Goal: Navigation & Orientation: Go to known website

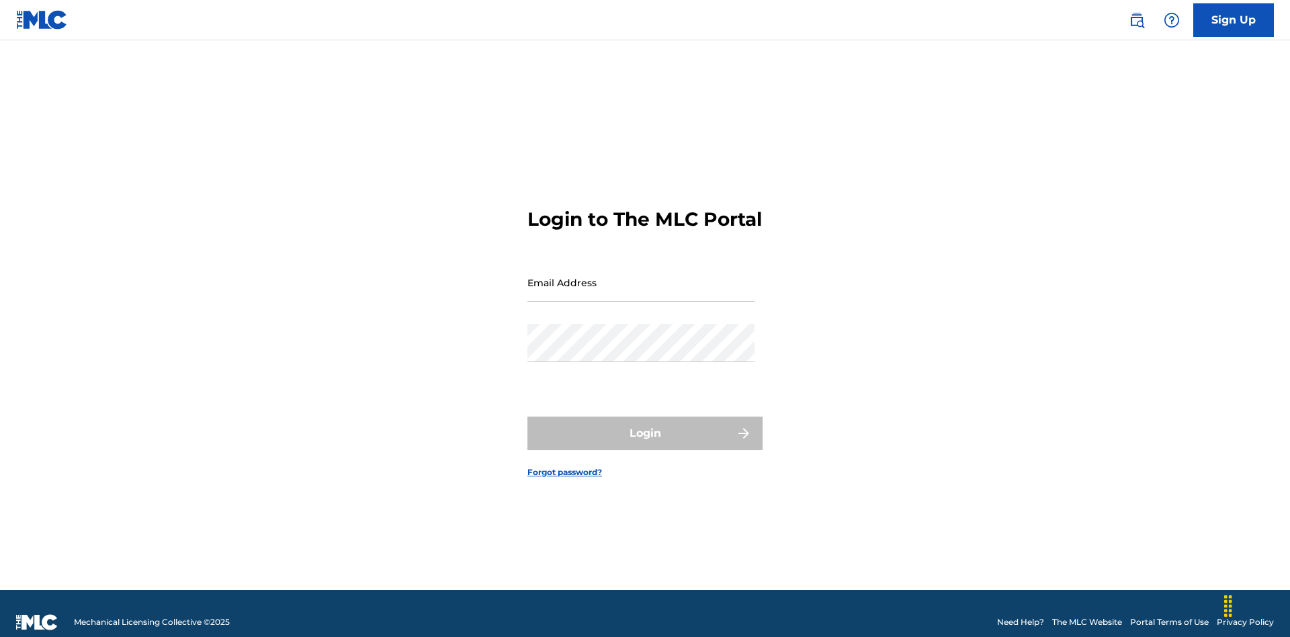
scroll to position [17, 0]
click at [641, 276] on input "Email Address" at bounding box center [640, 282] width 227 height 38
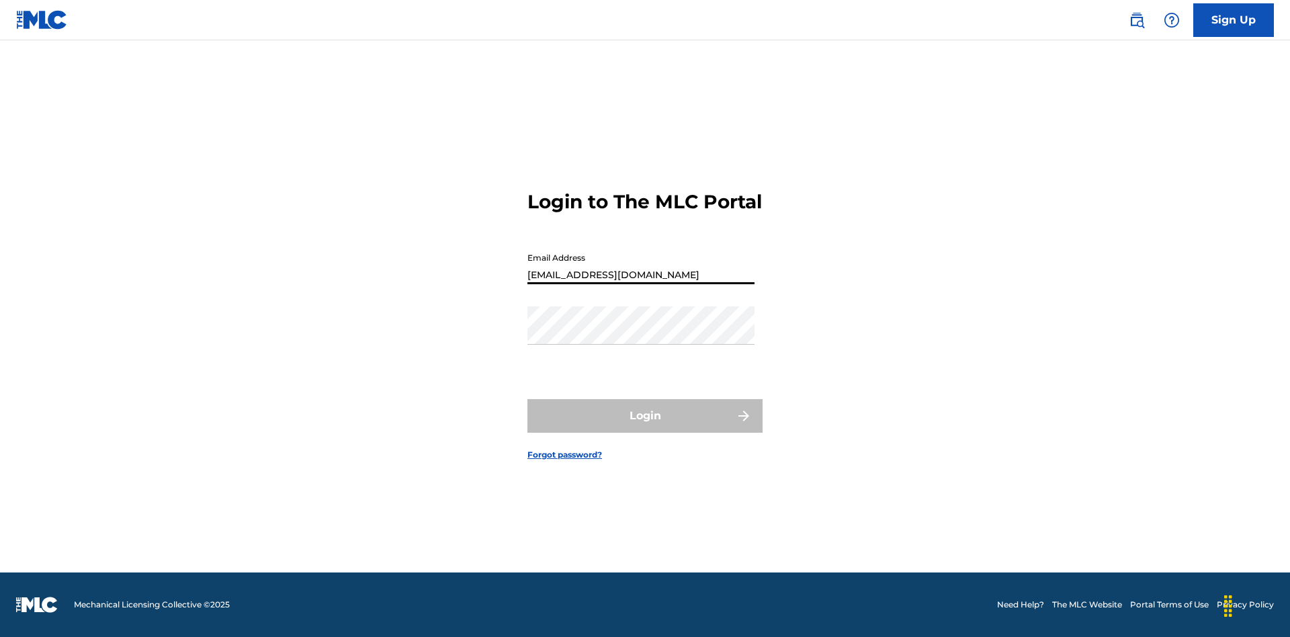
type input "Duke.McTesterson@gmail.com"
click at [645, 427] on button "Login" at bounding box center [644, 416] width 235 height 34
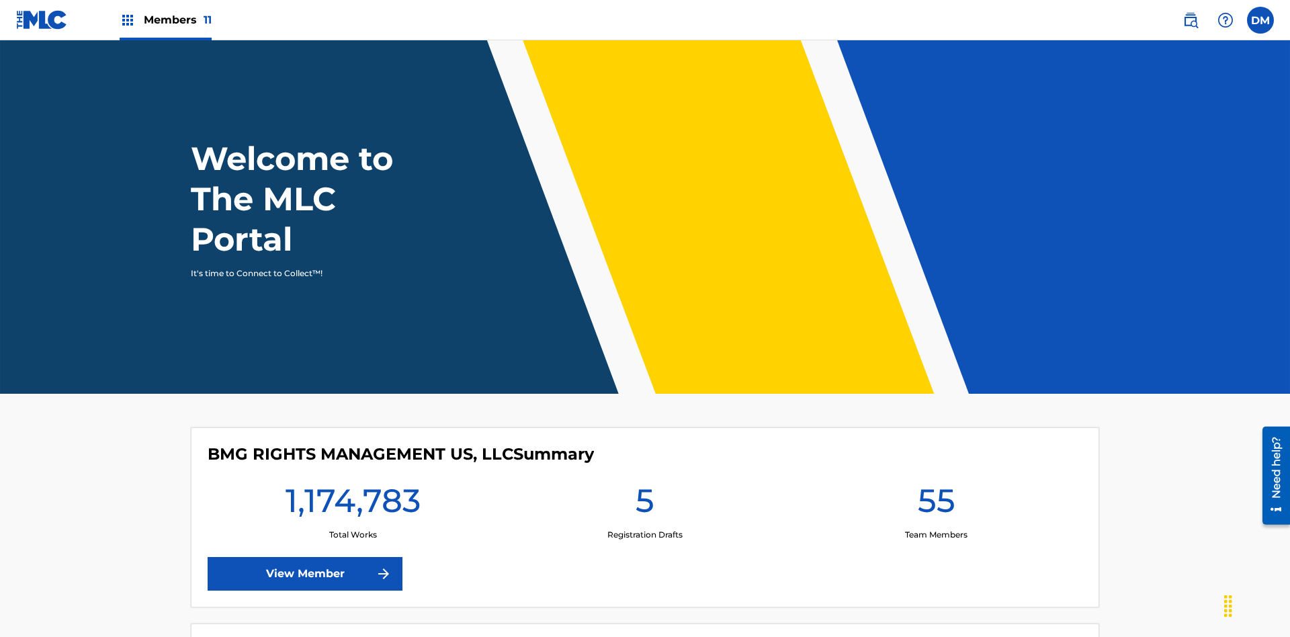
click at [165, 19] on span "Members 11" at bounding box center [178, 19] width 68 height 15
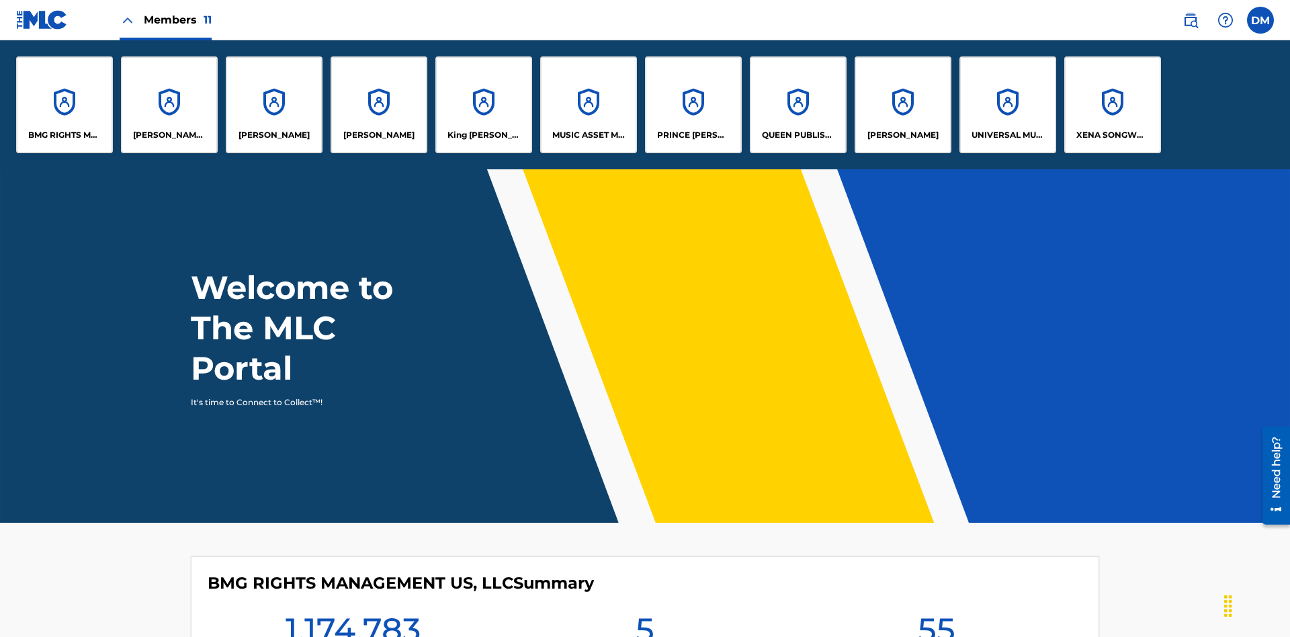
click at [1007, 135] on p "UNIVERSAL MUSIC PUB GROUP" at bounding box center [1007, 135] width 73 height 12
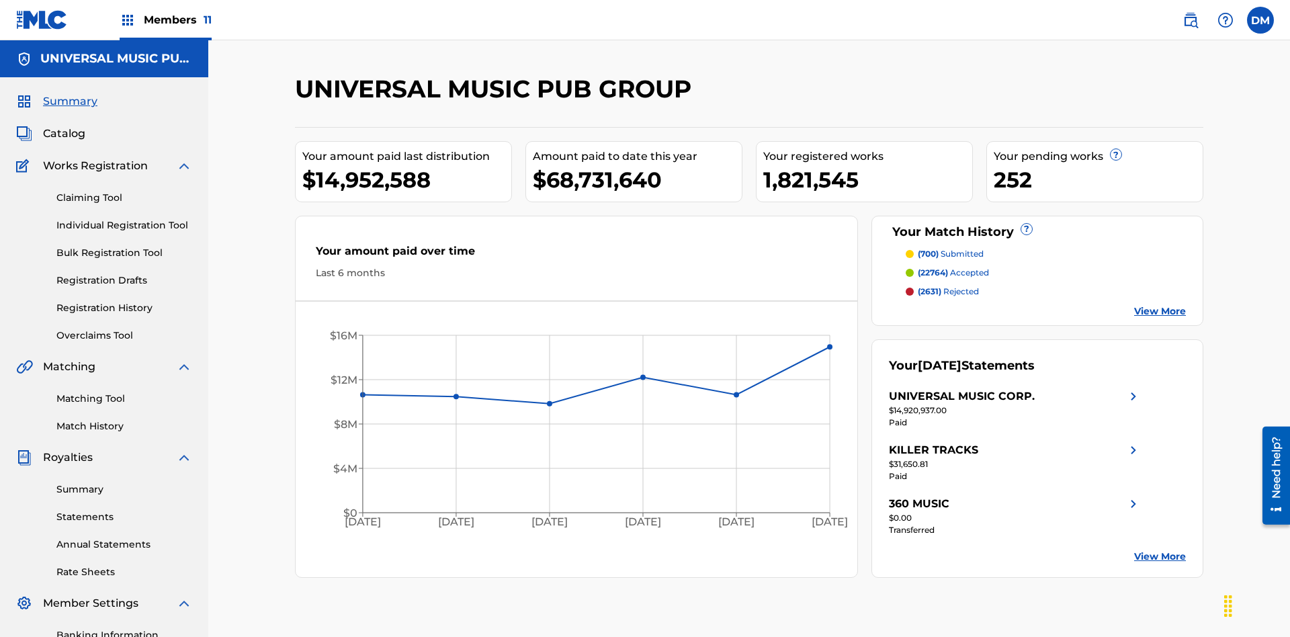
click at [124, 301] on link "Registration History" at bounding box center [124, 308] width 136 height 14
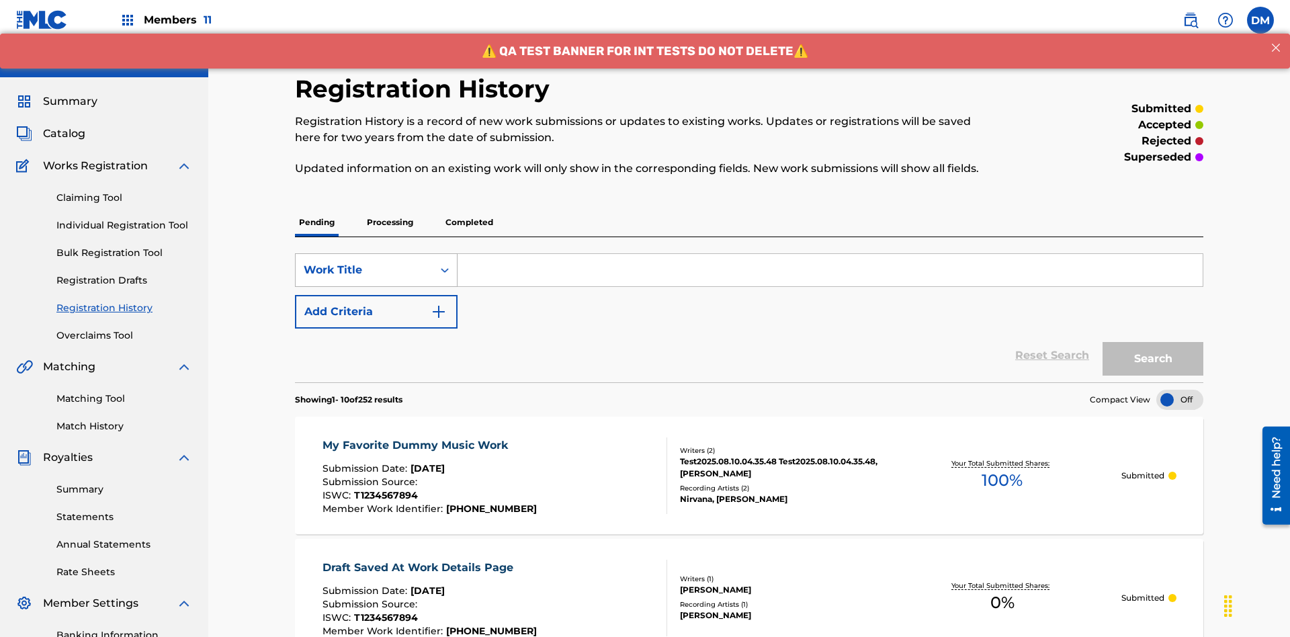
click at [364, 262] on div "Work Title" at bounding box center [364, 270] width 121 height 16
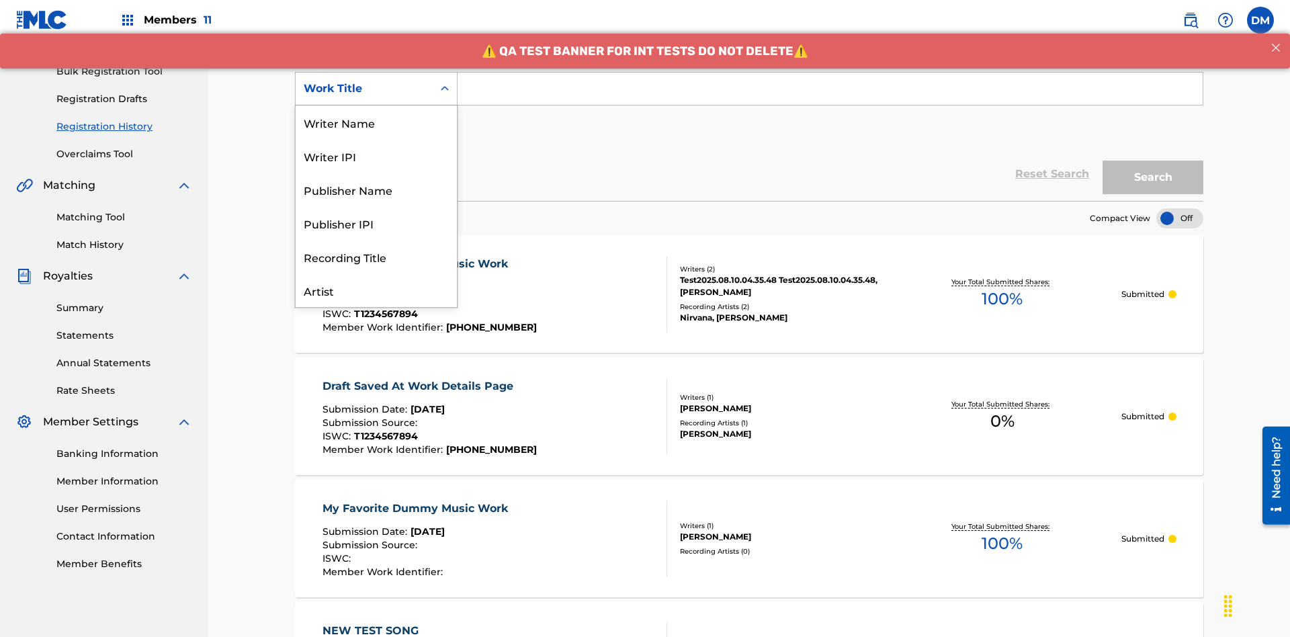
scroll to position [67, 0]
click at [376, 257] on div "ISRC" at bounding box center [376, 257] width 161 height 34
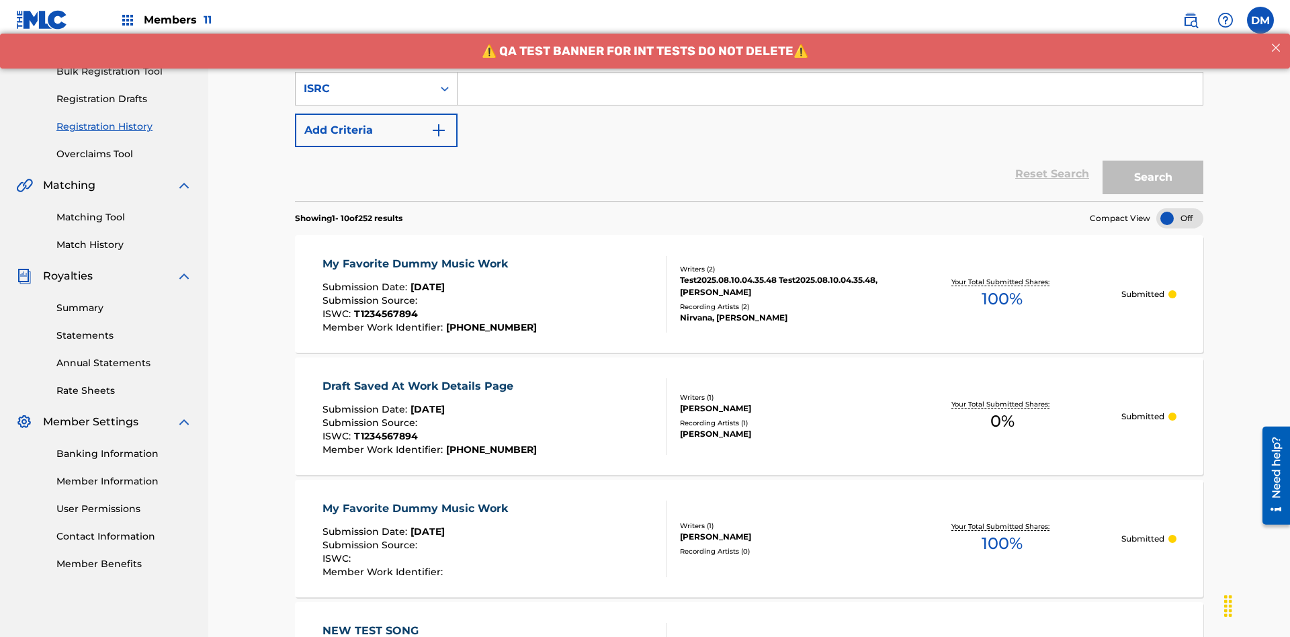
click at [829, 97] on input "Search Form" at bounding box center [829, 89] width 745 height 32
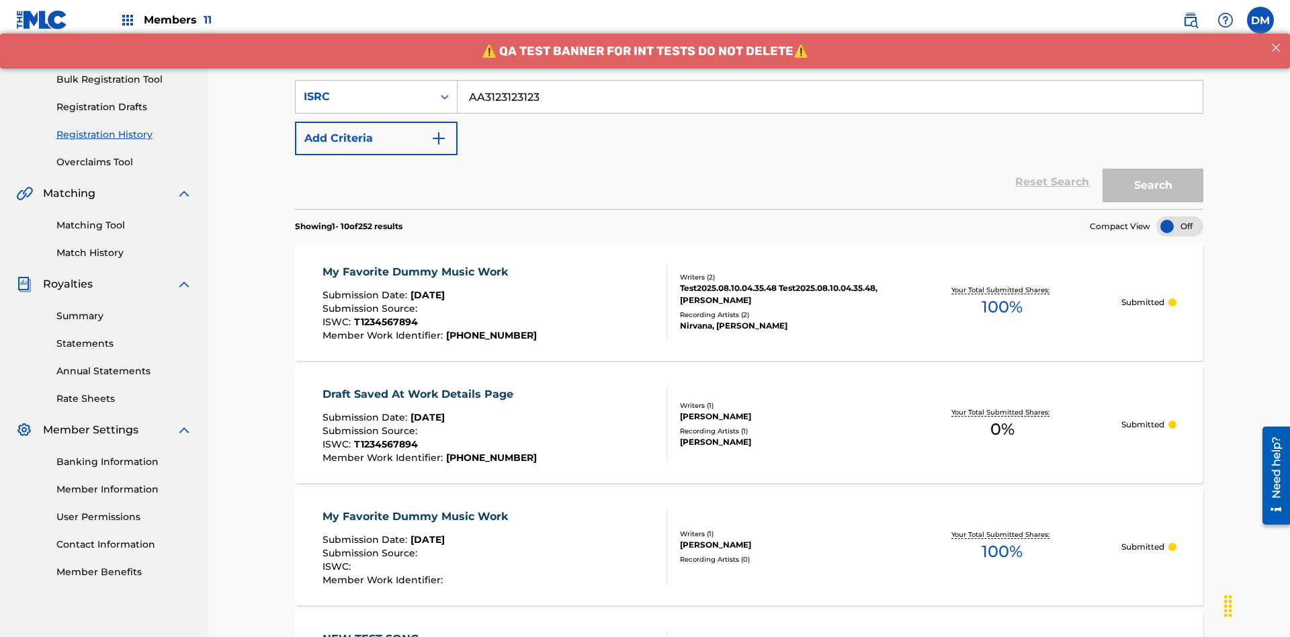
type input "AA3123123123"
click at [1153, 169] on button "Search" at bounding box center [1152, 186] width 101 height 34
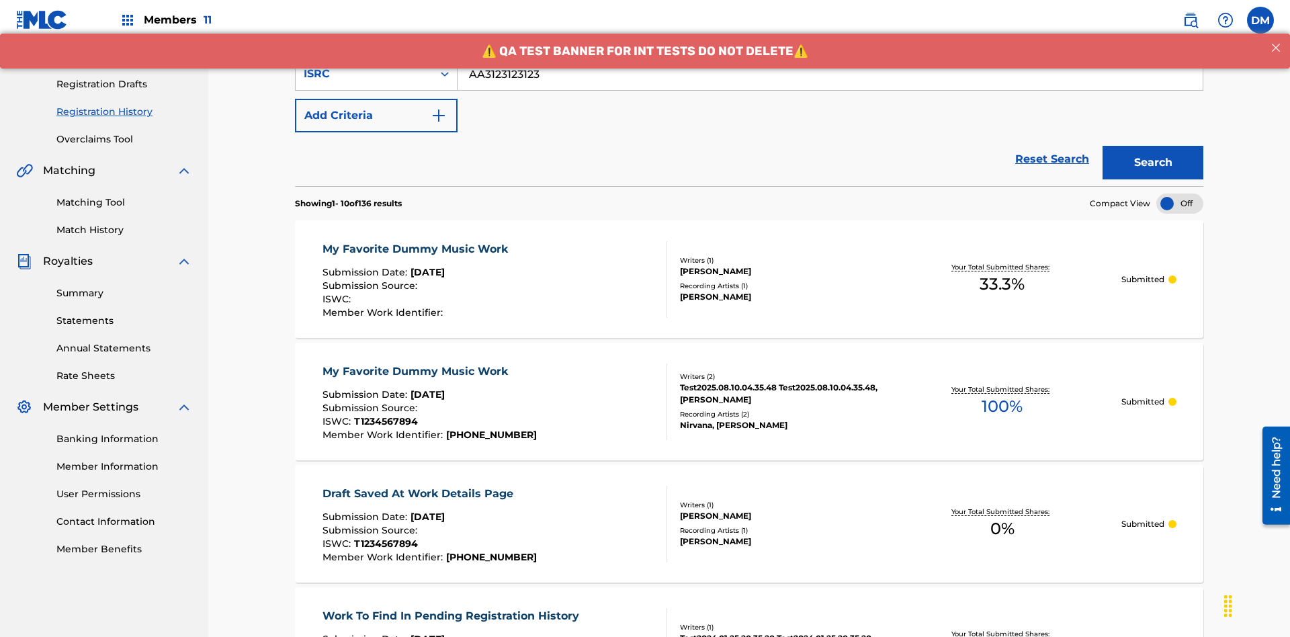
click at [416, 241] on div "My Favorite Dummy Music Work" at bounding box center [418, 249] width 192 height 16
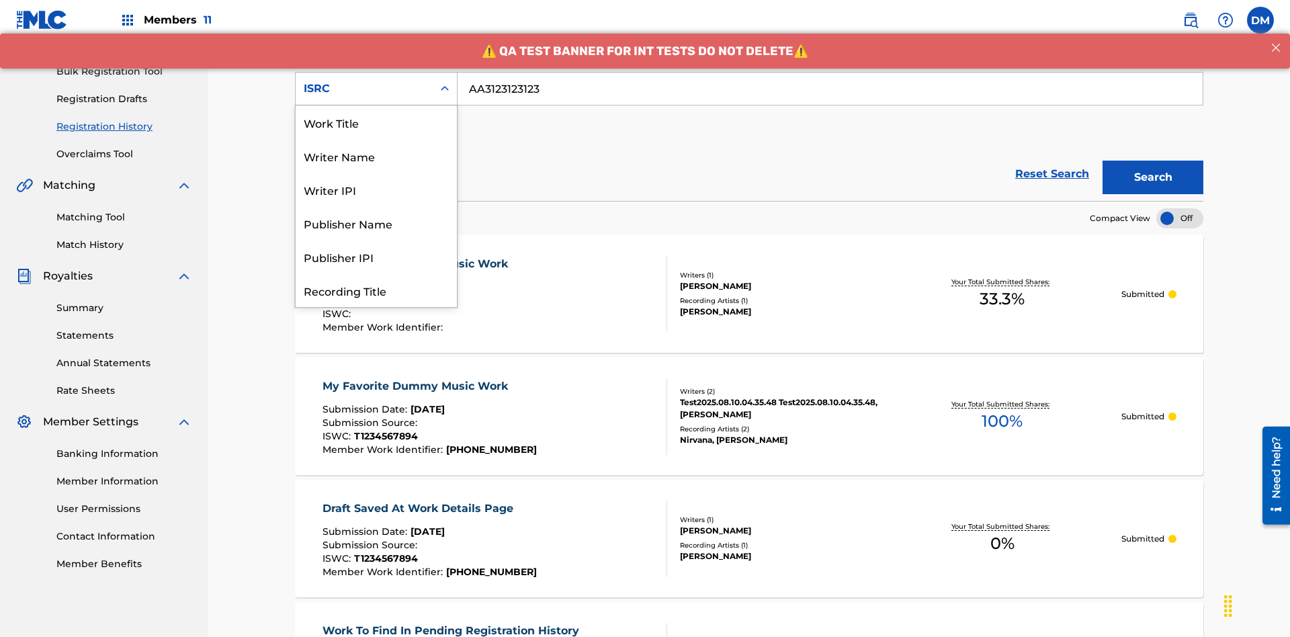
scroll to position [67, 0]
click at [376, 223] on div "Recording Title" at bounding box center [376, 223] width 161 height 34
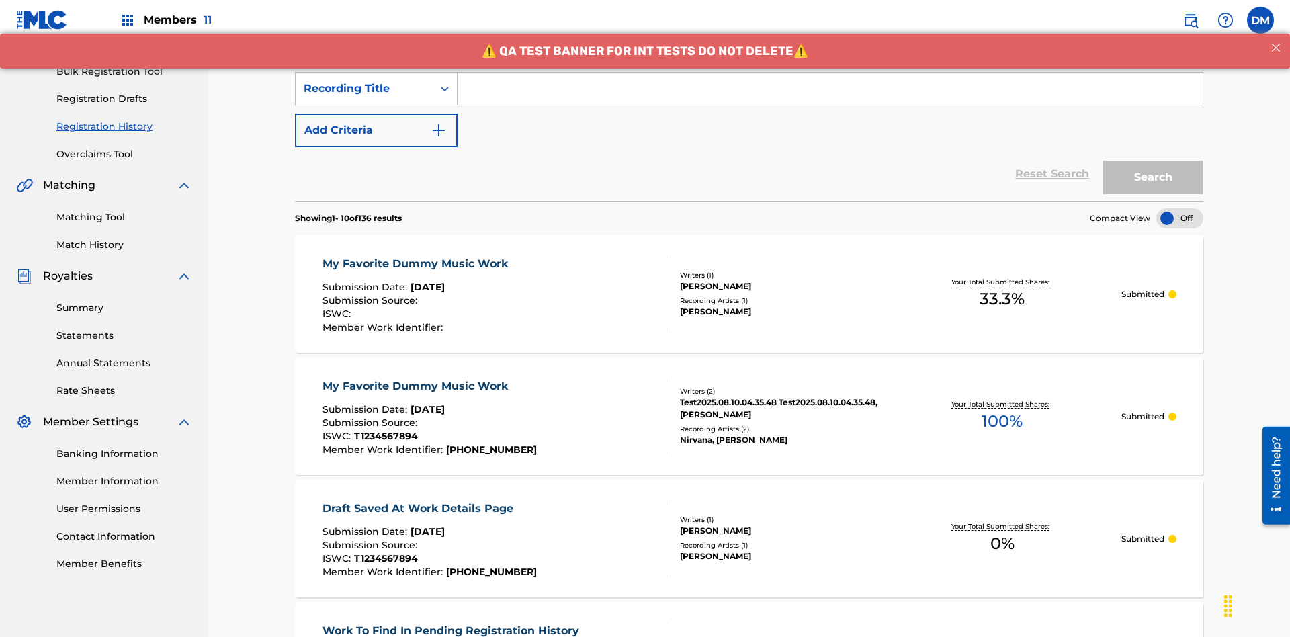
click at [829, 97] on input "Search Form" at bounding box center [829, 89] width 745 height 32
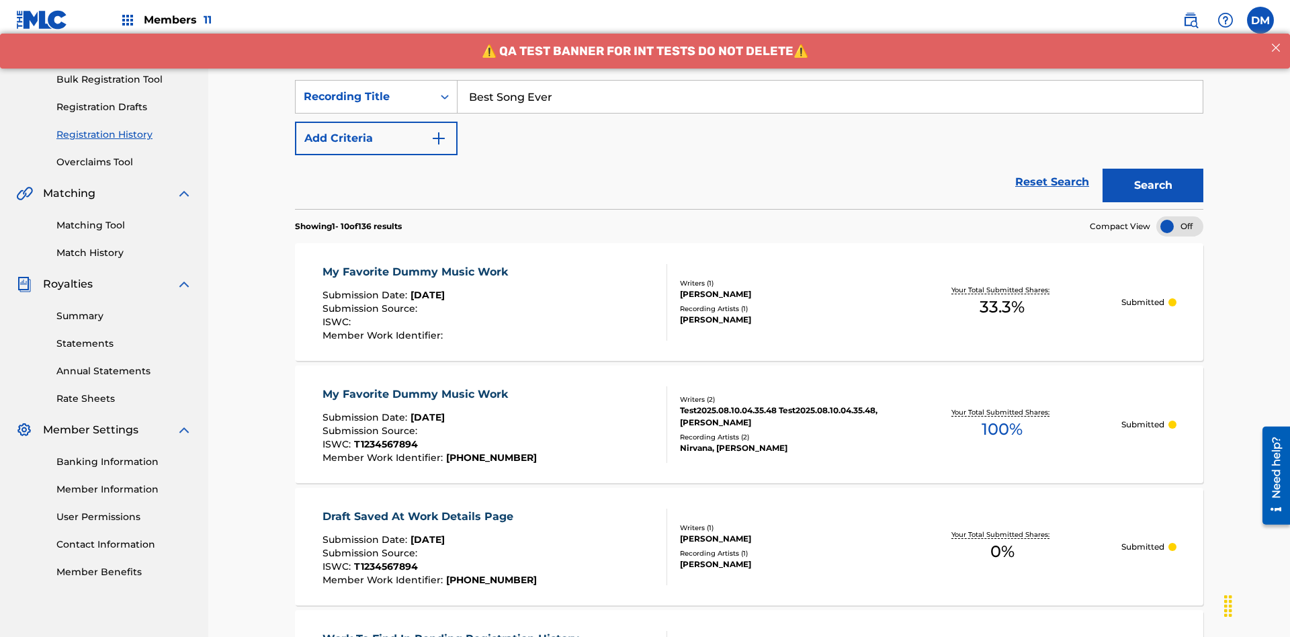
type input "Best Song Ever"
click at [1153, 169] on button "Search" at bounding box center [1152, 186] width 101 height 34
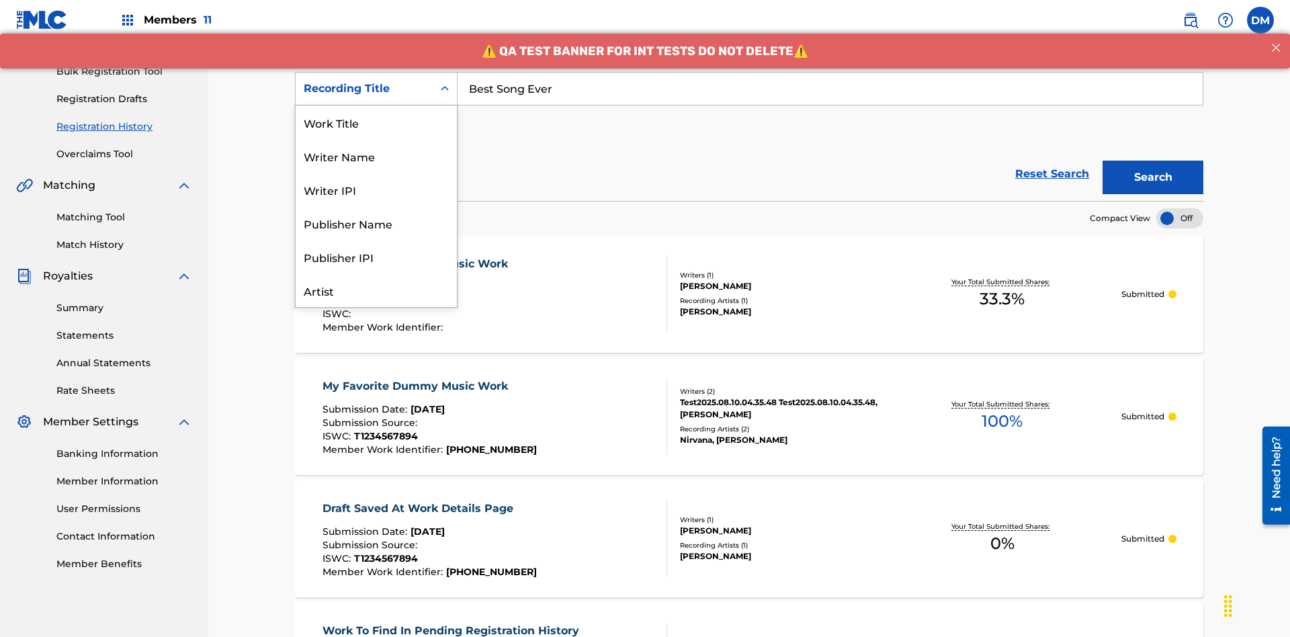
scroll to position [67, 0]
click at [376, 72] on div "Work Title" at bounding box center [376, 55] width 161 height 34
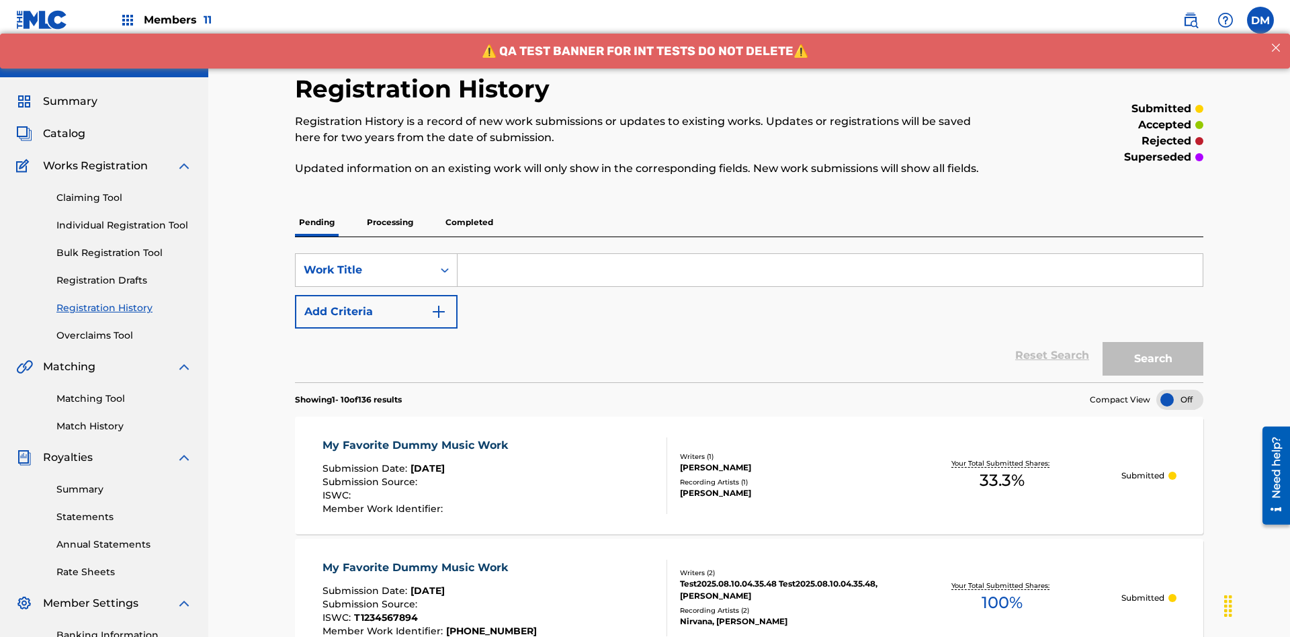
click at [829, 254] on input "Search Form" at bounding box center [829, 270] width 745 height 32
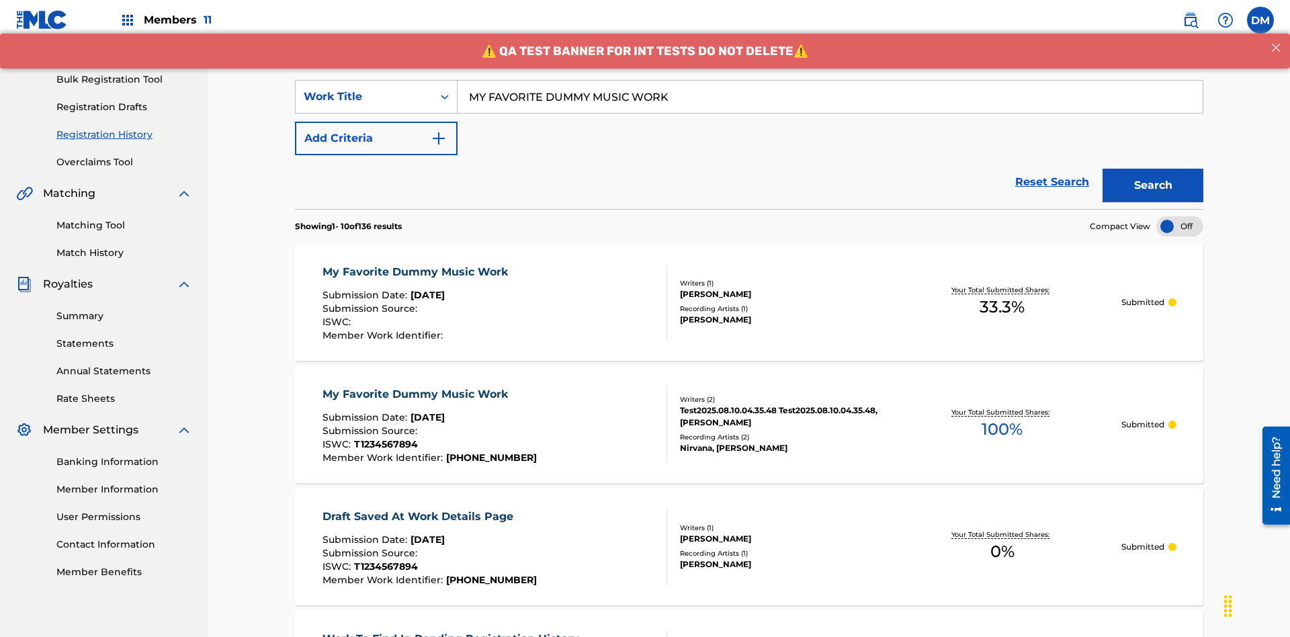
type input "MY FAVORITE DUMMY MUSIC WORK"
click at [1153, 169] on button "Search" at bounding box center [1152, 186] width 101 height 34
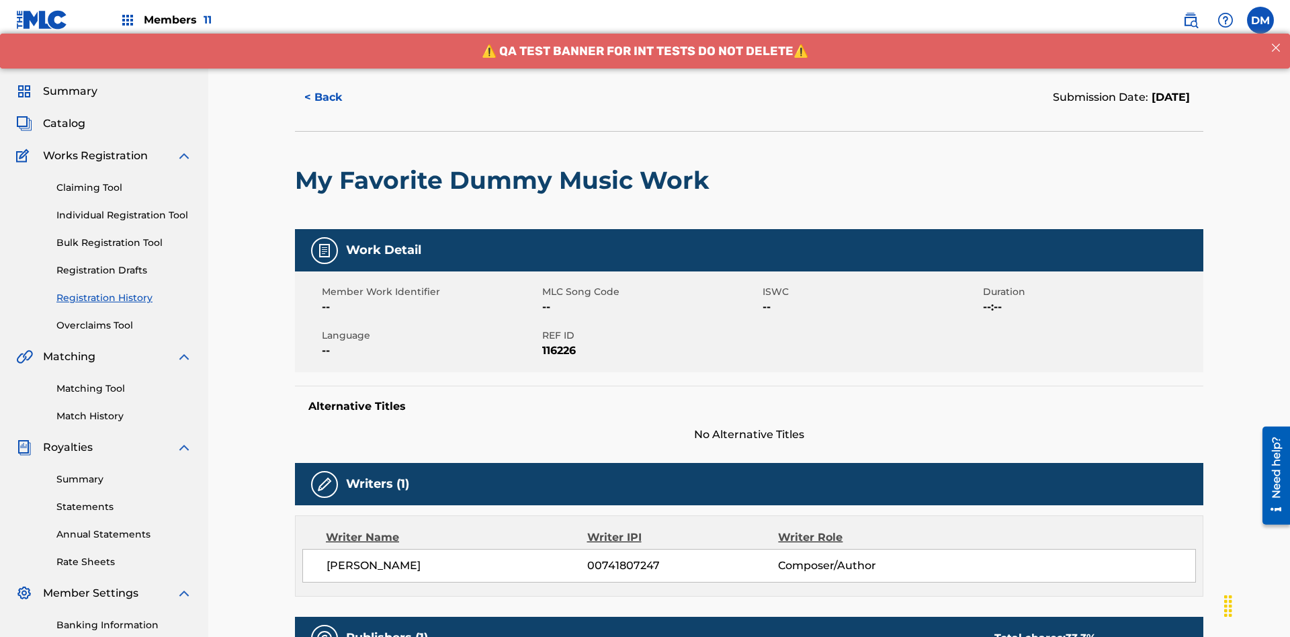
click at [335, 97] on button "< Back" at bounding box center [335, 98] width 81 height 34
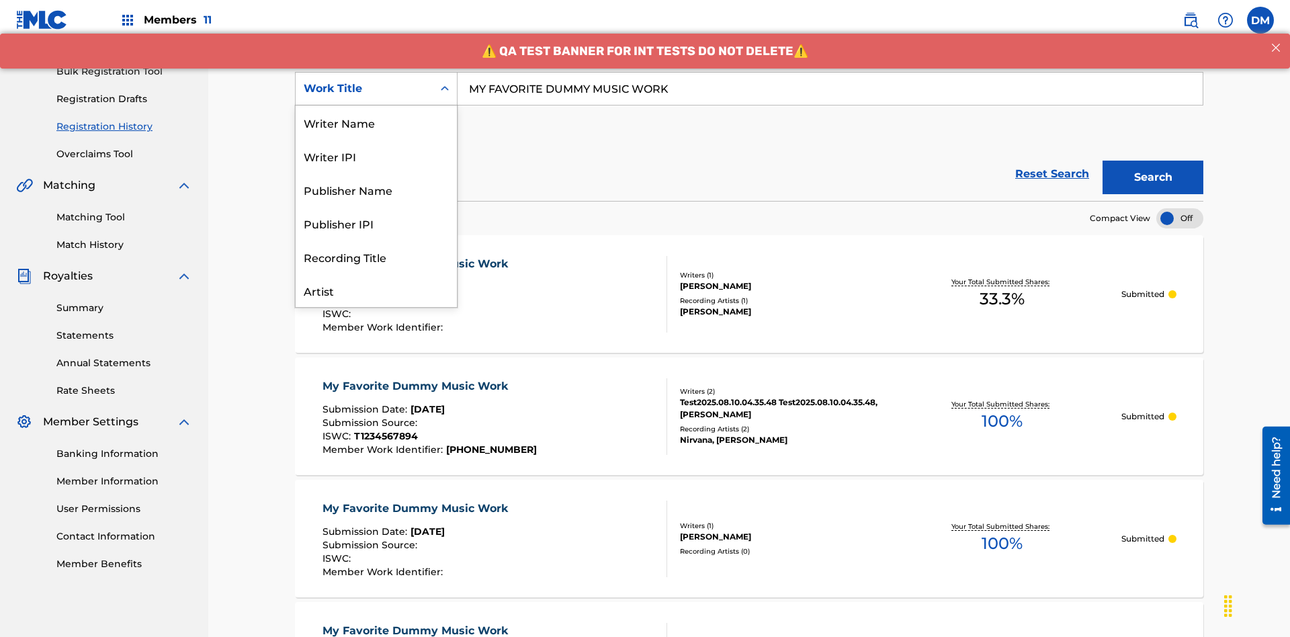
scroll to position [67, 0]
click at [376, 72] on div "Writer Name" at bounding box center [376, 55] width 161 height 34
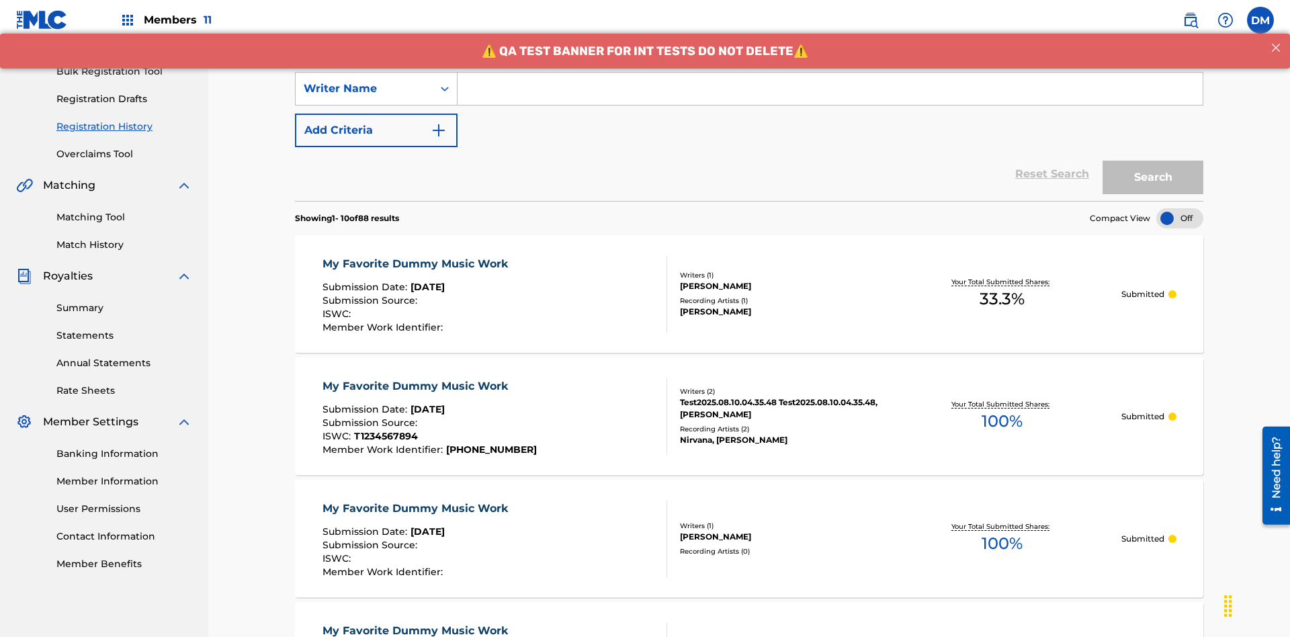
scroll to position [0, 0]
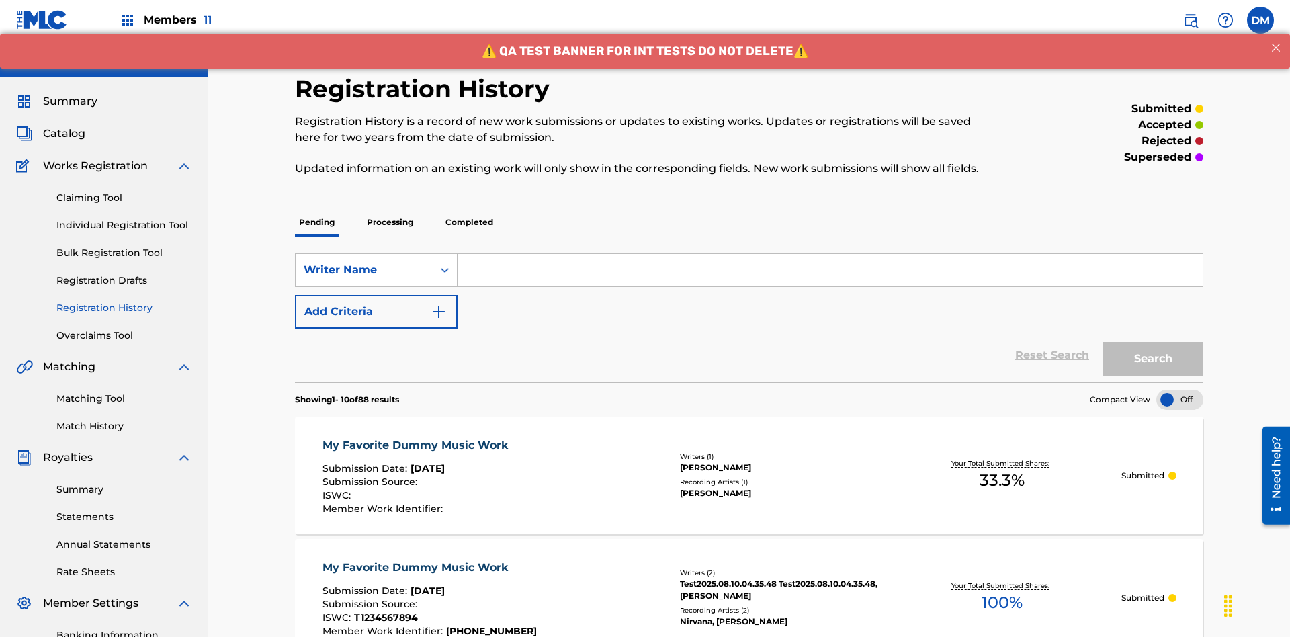
click at [829, 254] on input "Search Form" at bounding box center [829, 270] width 745 height 32
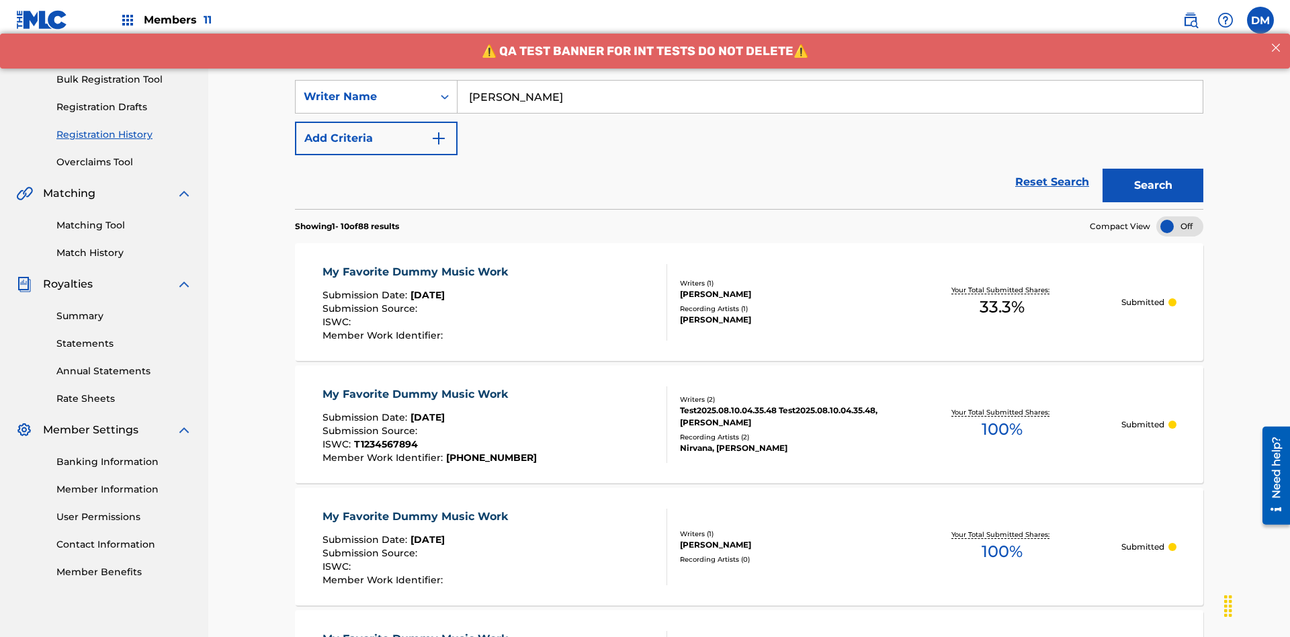
scroll to position [196, 0]
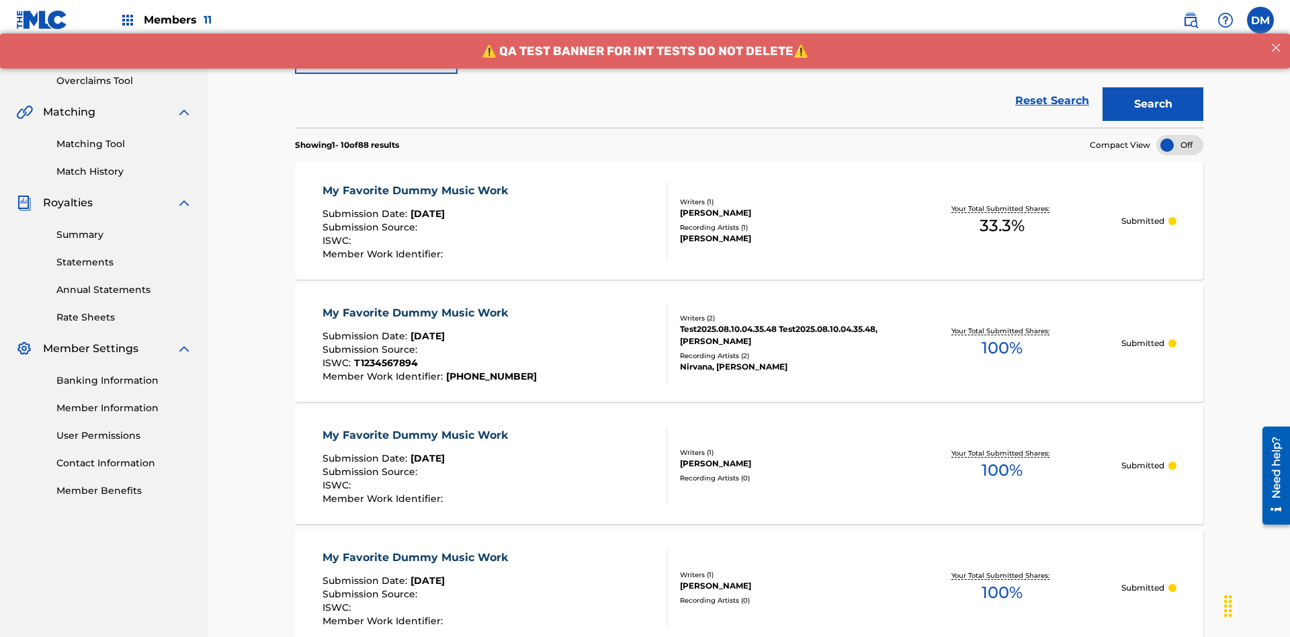
type input "BERKOWITZ"
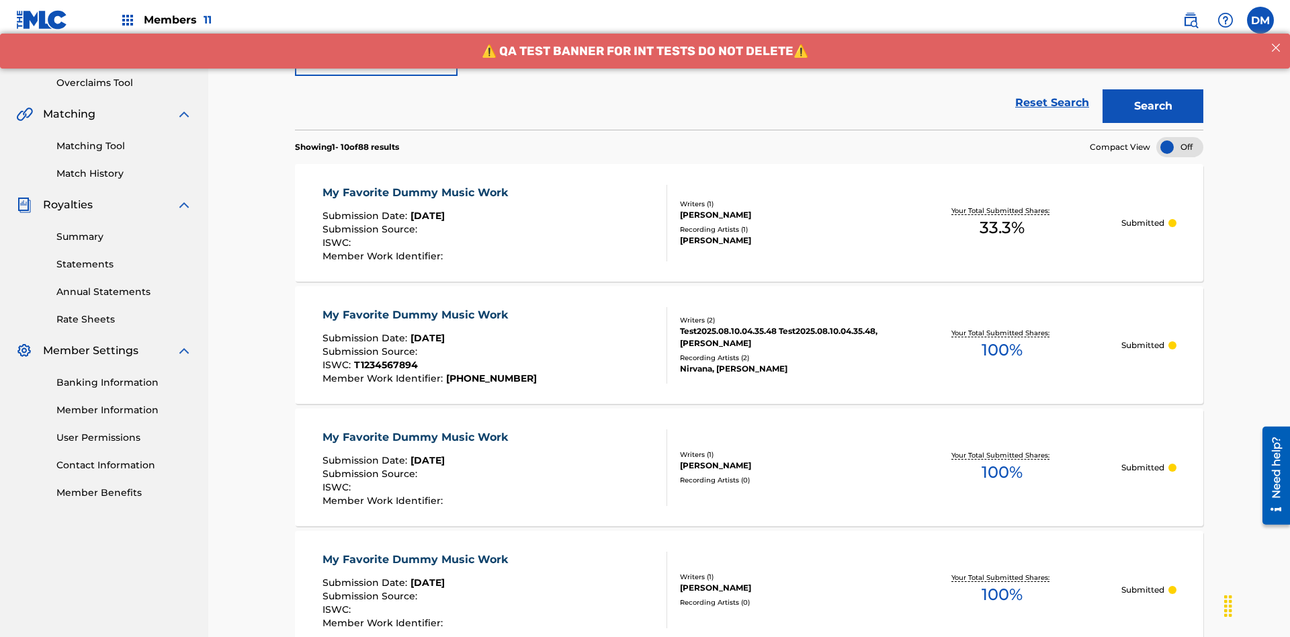
click at [1153, 97] on button "Search" at bounding box center [1152, 106] width 101 height 34
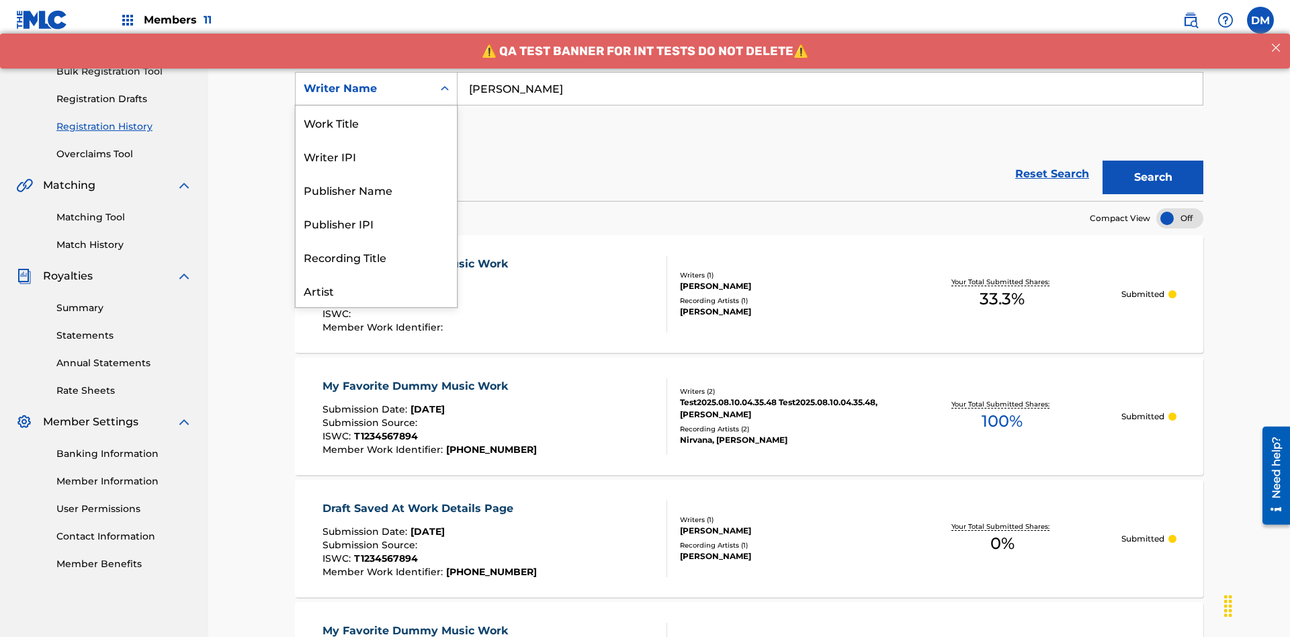
scroll to position [67, 0]
click at [376, 105] on div "Writer IPI" at bounding box center [376, 89] width 161 height 34
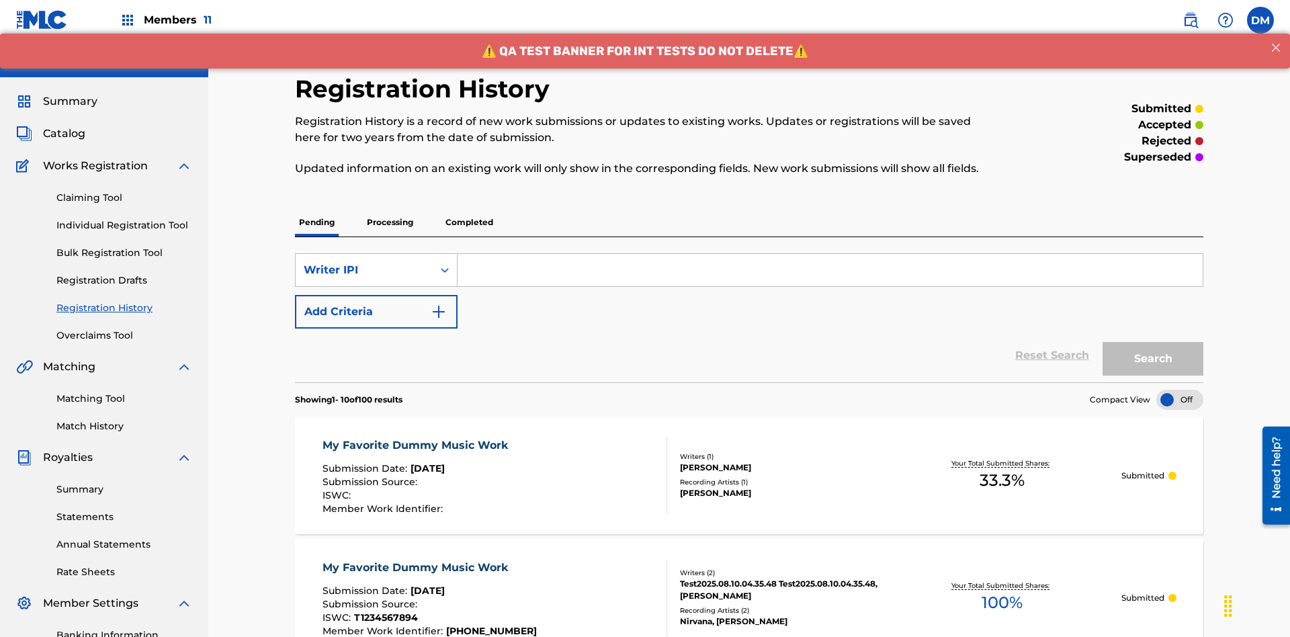
click at [829, 254] on input "Search Form" at bounding box center [829, 270] width 745 height 32
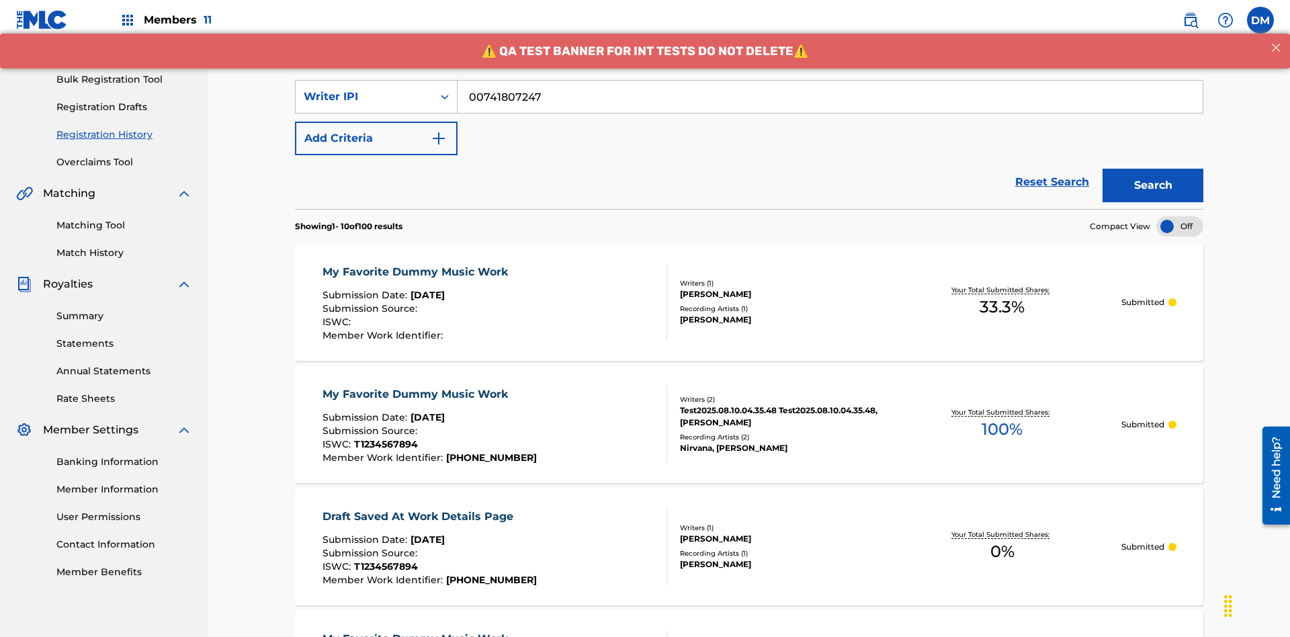
type input "00741807247"
click at [1153, 169] on button "Search" at bounding box center [1152, 186] width 101 height 34
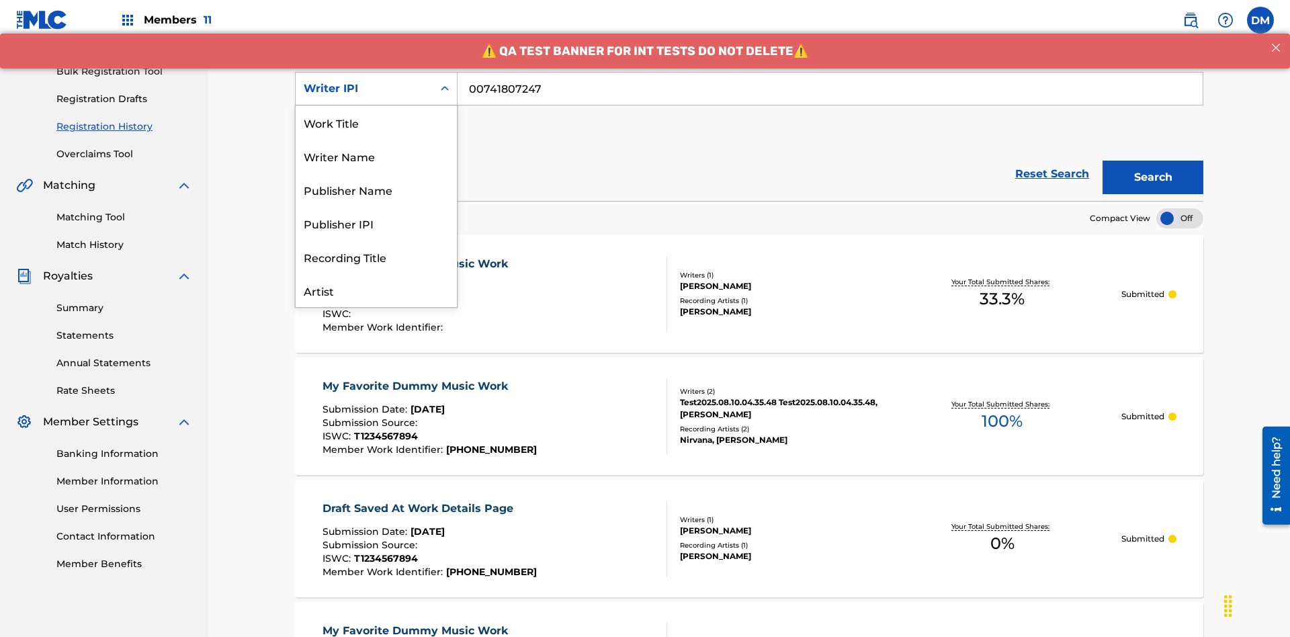
scroll to position [67, 0]
click at [376, 122] on div "Publisher Name" at bounding box center [376, 122] width 161 height 34
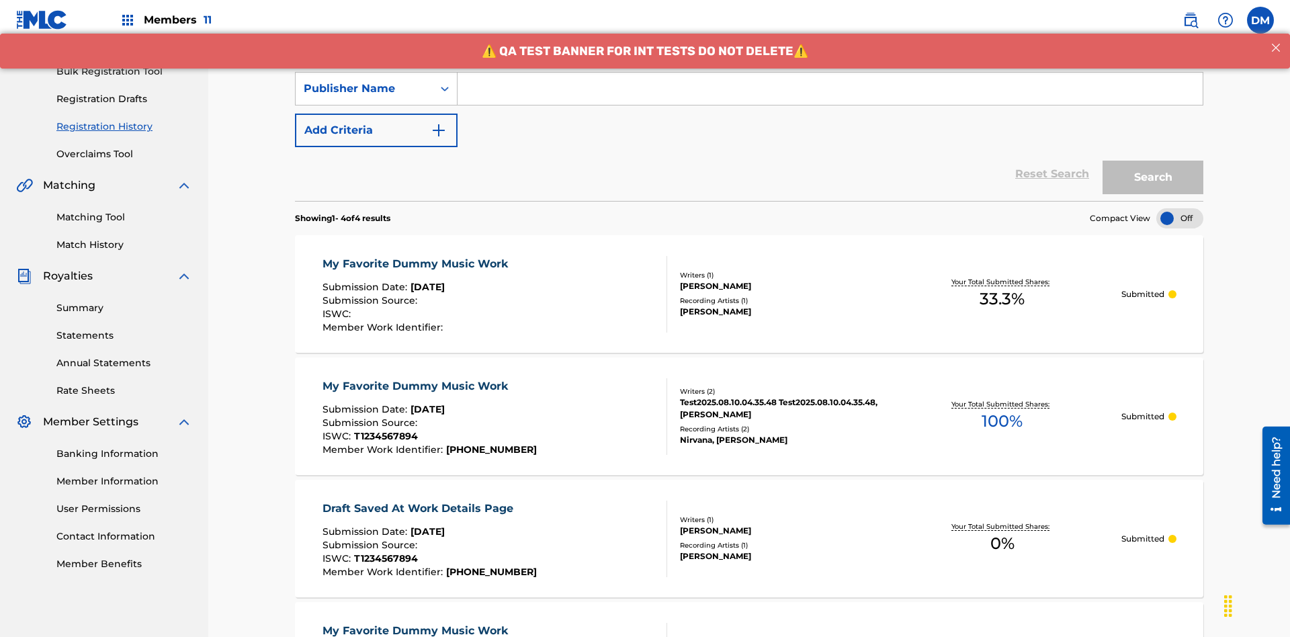
click at [829, 97] on input "Search Form" at bounding box center [829, 89] width 745 height 32
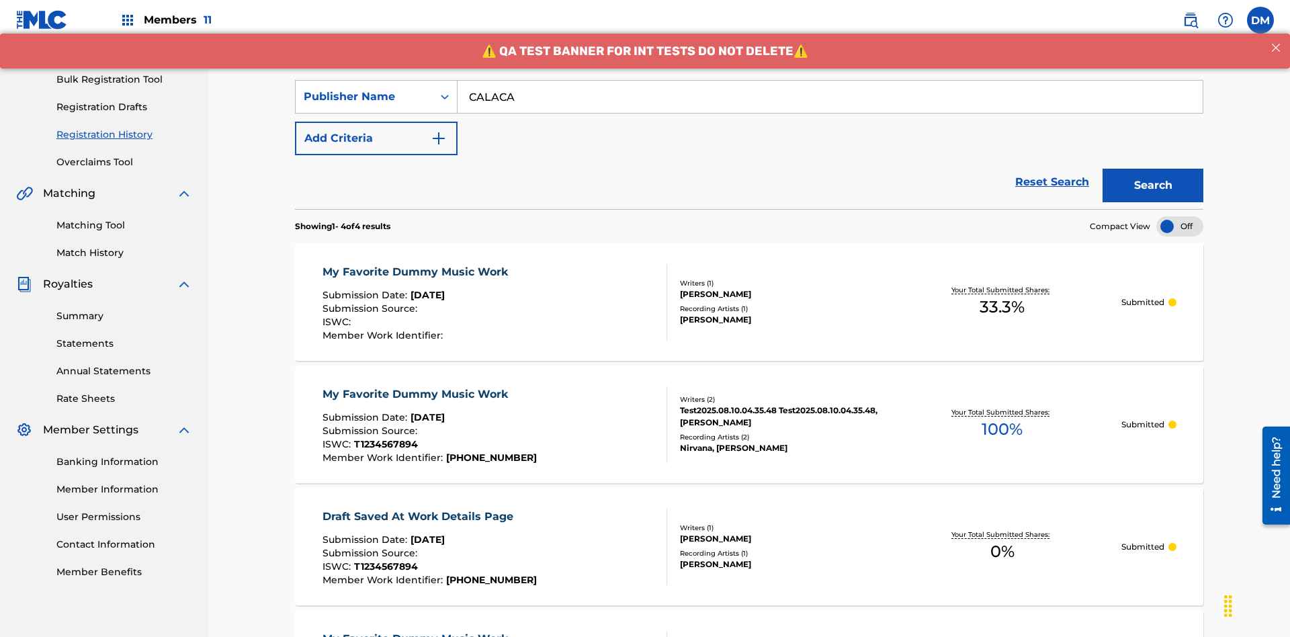
type input "CALACA"
click at [1153, 169] on button "Search" at bounding box center [1152, 186] width 101 height 34
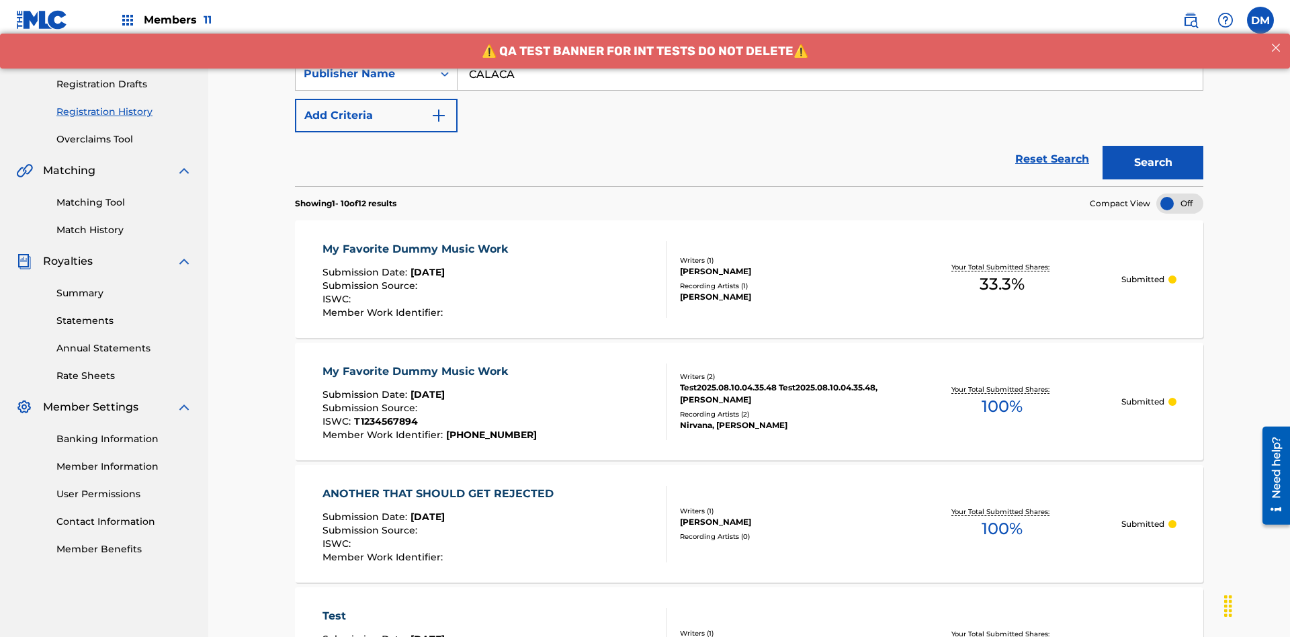
click at [416, 241] on div "My Favorite Dummy Music Work" at bounding box center [418, 249] width 192 height 16
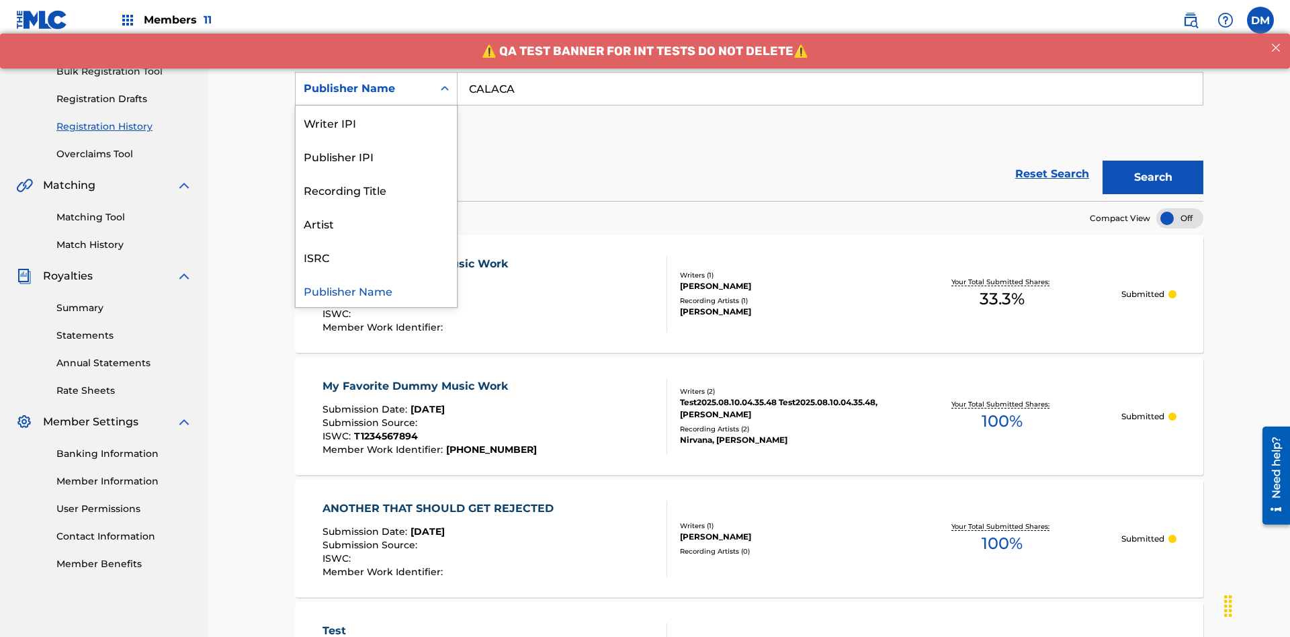
click at [376, 156] on div "Publisher IPI" at bounding box center [376, 156] width 161 height 34
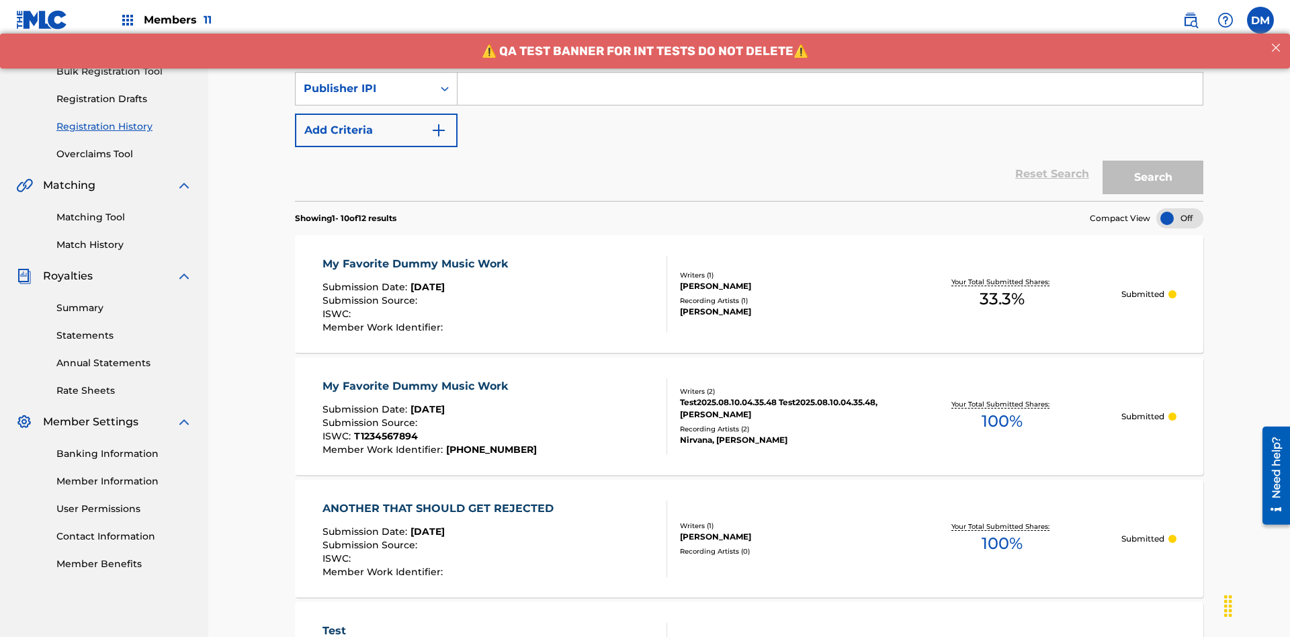
click at [829, 97] on input "Search Form" at bounding box center [829, 89] width 745 height 32
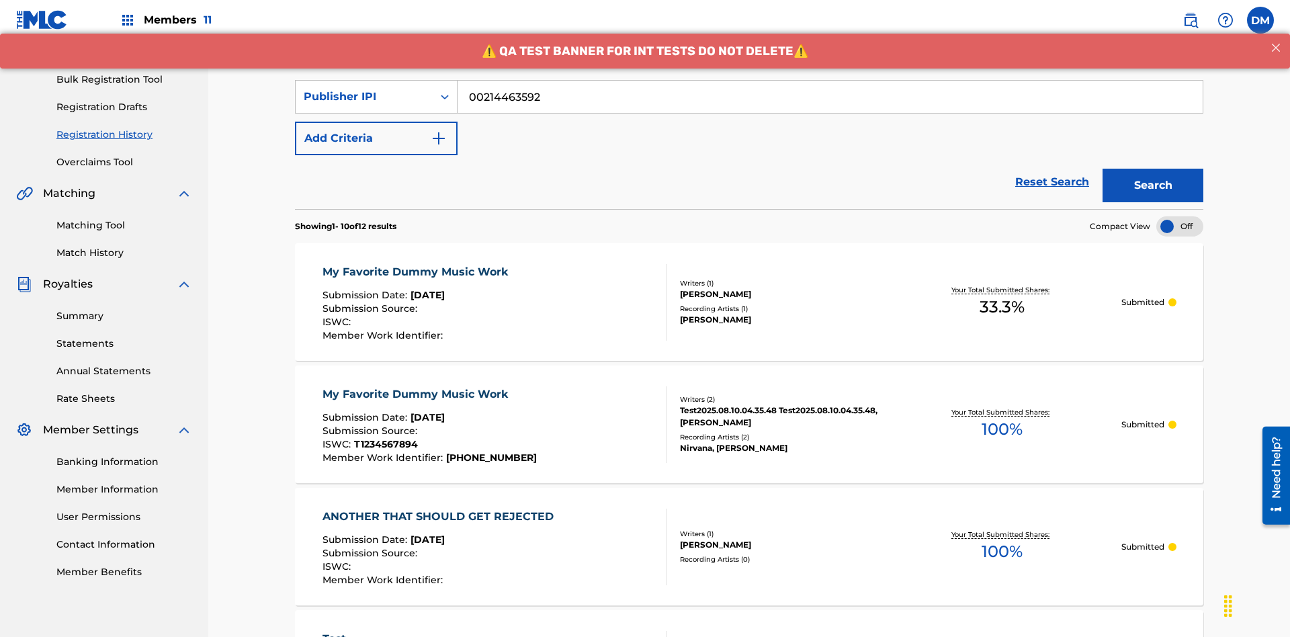
type input "00214463592"
click at [1153, 169] on button "Search" at bounding box center [1152, 186] width 101 height 34
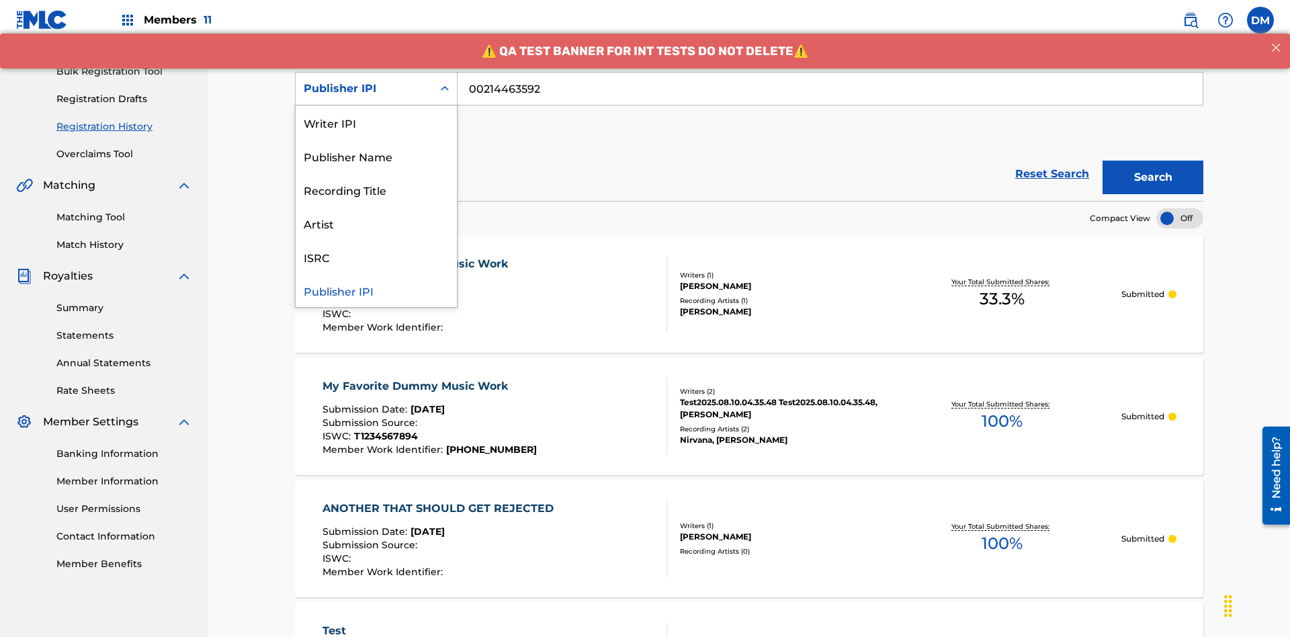
click at [376, 223] on div "Artist" at bounding box center [376, 223] width 161 height 34
